Goal: Obtain resource: Download file/media

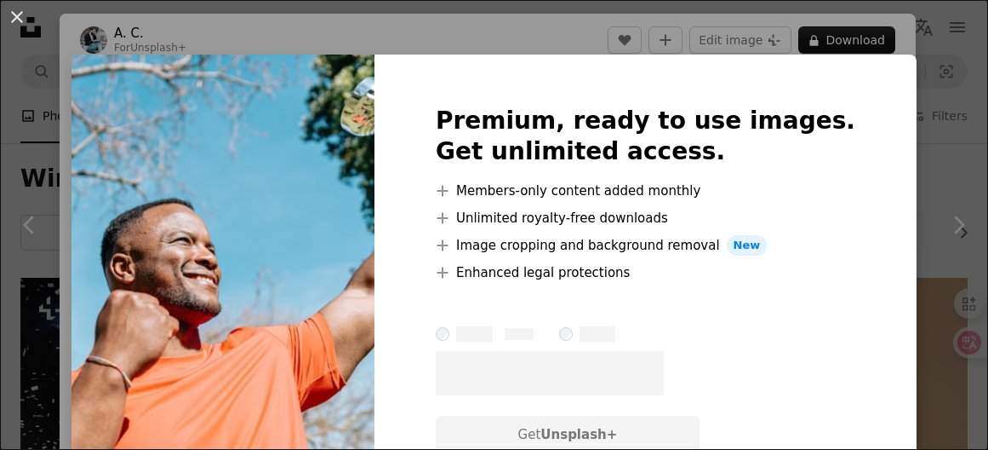
scroll to position [15154, 0]
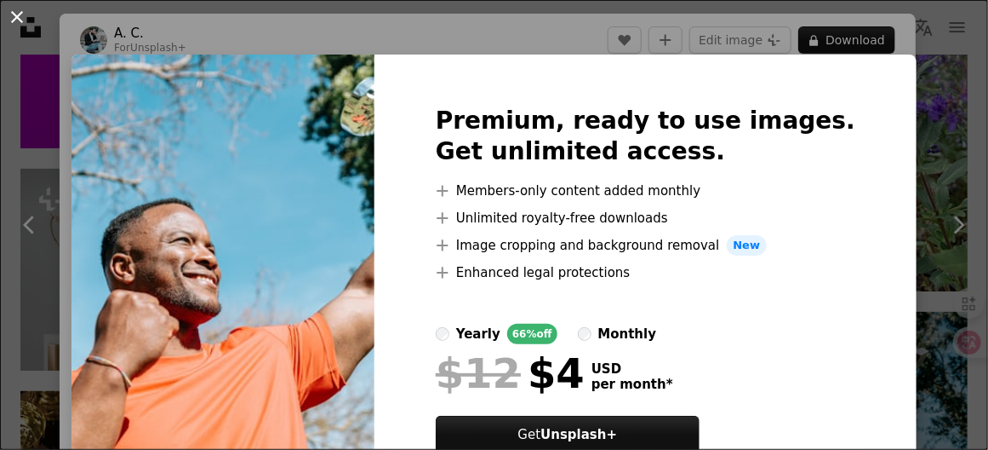
click at [20, 19] on button "An X shape" at bounding box center [17, 17] width 20 height 20
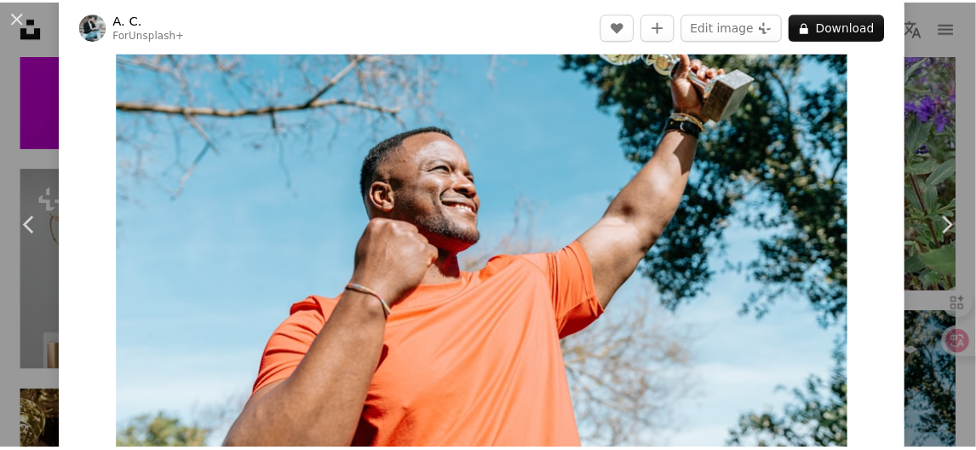
scroll to position [255, 0]
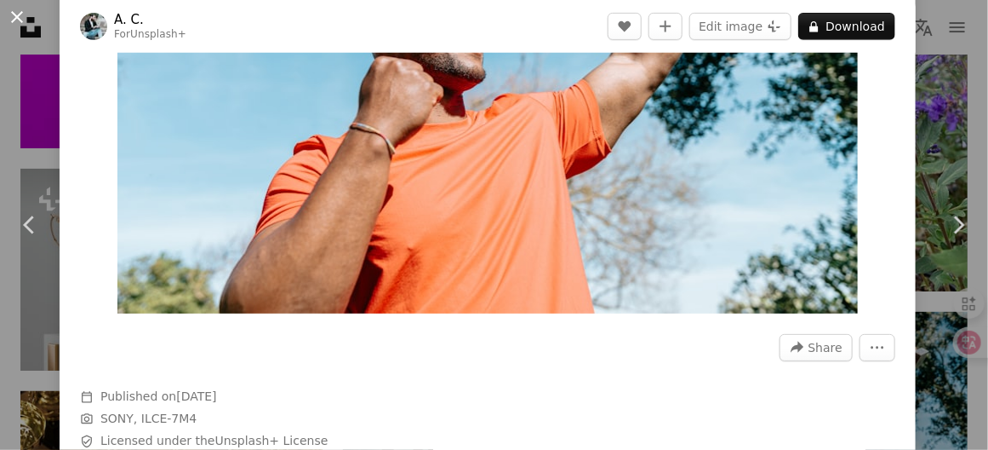
click at [23, 18] on button "An X shape" at bounding box center [17, 17] width 20 height 20
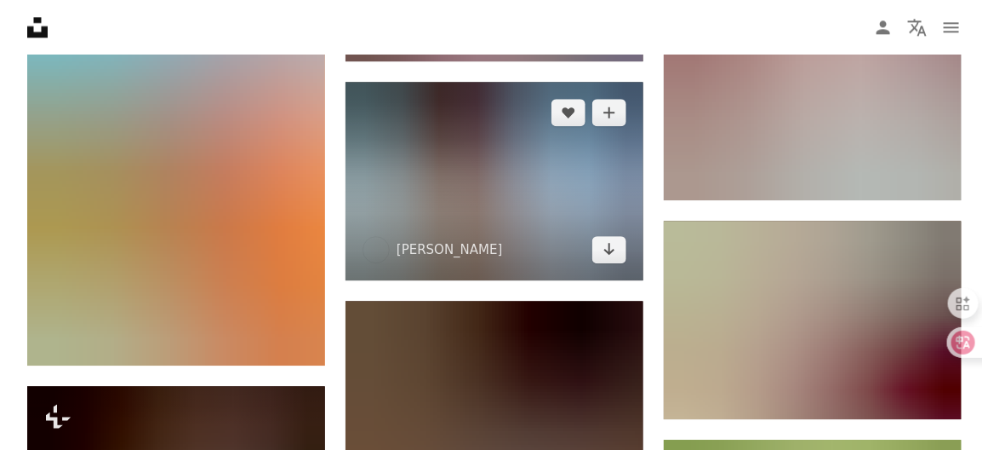
scroll to position [31501, 0]
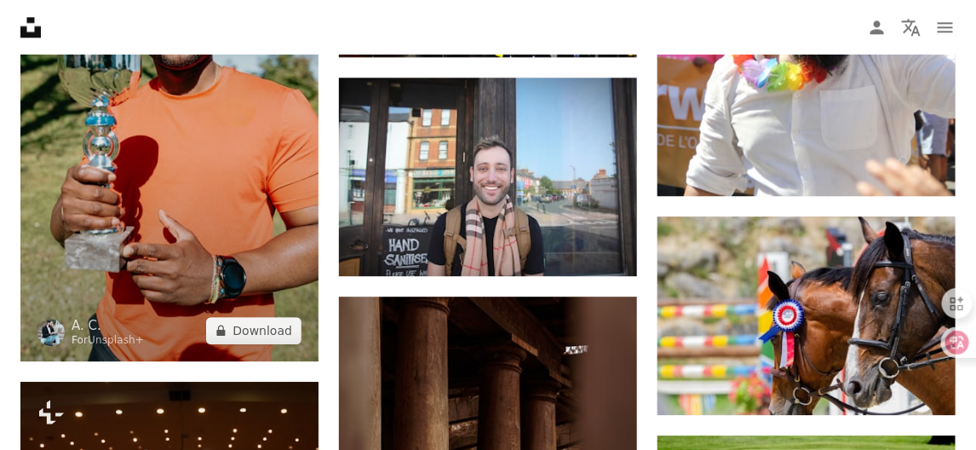
click at [243, 186] on img at bounding box center [169, 137] width 298 height 447
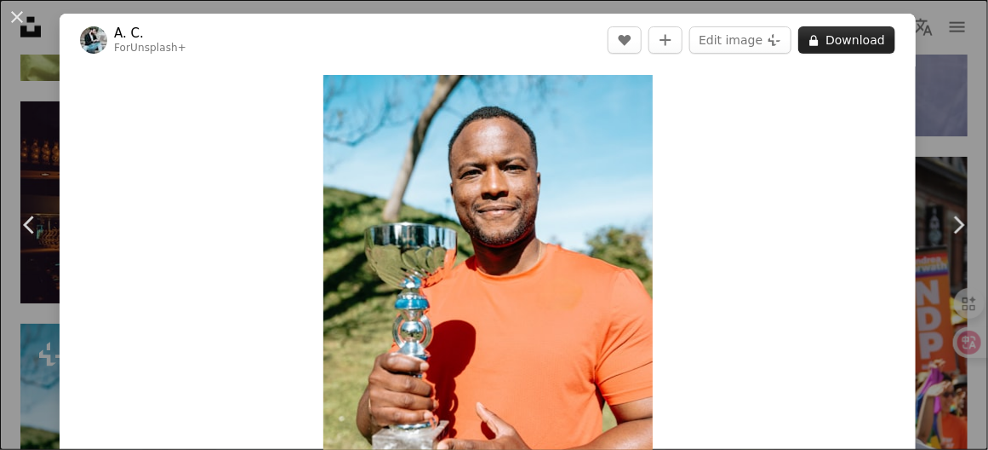
click at [844, 43] on button "A lock Download" at bounding box center [847, 39] width 97 height 27
